Goal: Task Accomplishment & Management: Manage account settings

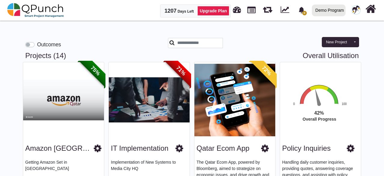
click at [160, 37] on div "Outcomes New Project Toggle dropdown New Project Wiz New Program New [DOMAIN_NA…" at bounding box center [192, 38] width 343 height 26
click at [165, 39] on div at bounding box center [221, 45] width 114 height 14
click at [354, 43] on button "Toggle dropdown" at bounding box center [355, 42] width 8 height 10
click at [283, 48] on div "New Project Toggle dropdown New Project Wiz New Program New [DOMAIN_NAME]" at bounding box center [321, 38] width 86 height 26
drag, startPoint x: 289, startPoint y: 56, endPoint x: 368, endPoint y: 58, distance: 79.4
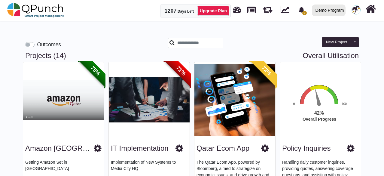
drag, startPoint x: 364, startPoint y: 55, endPoint x: 286, endPoint y: 54, distance: 78.2
click at [286, 54] on h3 "Projects (14) Overall Utilisation" at bounding box center [192, 55] width 334 height 9
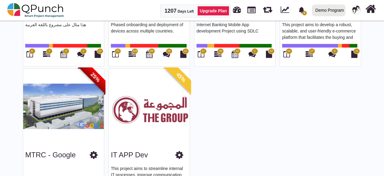
scroll to position [464, 0]
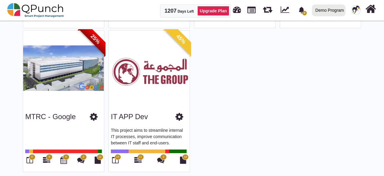
click at [357, 11] on img at bounding box center [356, 9] width 9 height 9
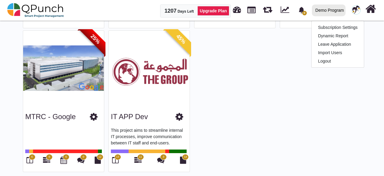
drag, startPoint x: 257, startPoint y: 81, endPoint x: 301, endPoint y: 41, distance: 59.4
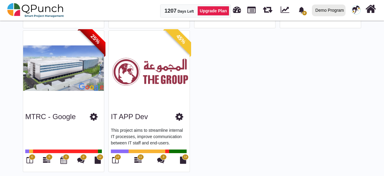
click at [357, 6] on img at bounding box center [356, 9] width 9 height 9
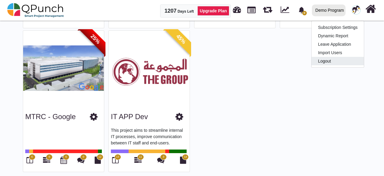
click at [333, 60] on link "Logout" at bounding box center [338, 61] width 52 height 8
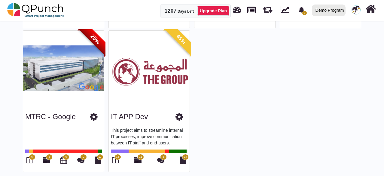
drag, startPoint x: 333, startPoint y: 60, endPoint x: 324, endPoint y: 65, distance: 10.0
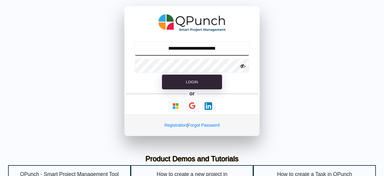
click at [207, 47] on input "**********" at bounding box center [192, 48] width 115 height 14
type input "**********"
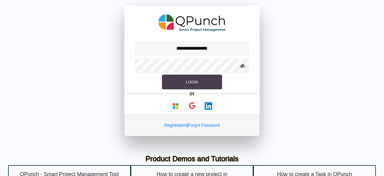
click at [195, 79] on button "Login" at bounding box center [192, 82] width 60 height 15
